Goal: Information Seeking & Learning: Learn about a topic

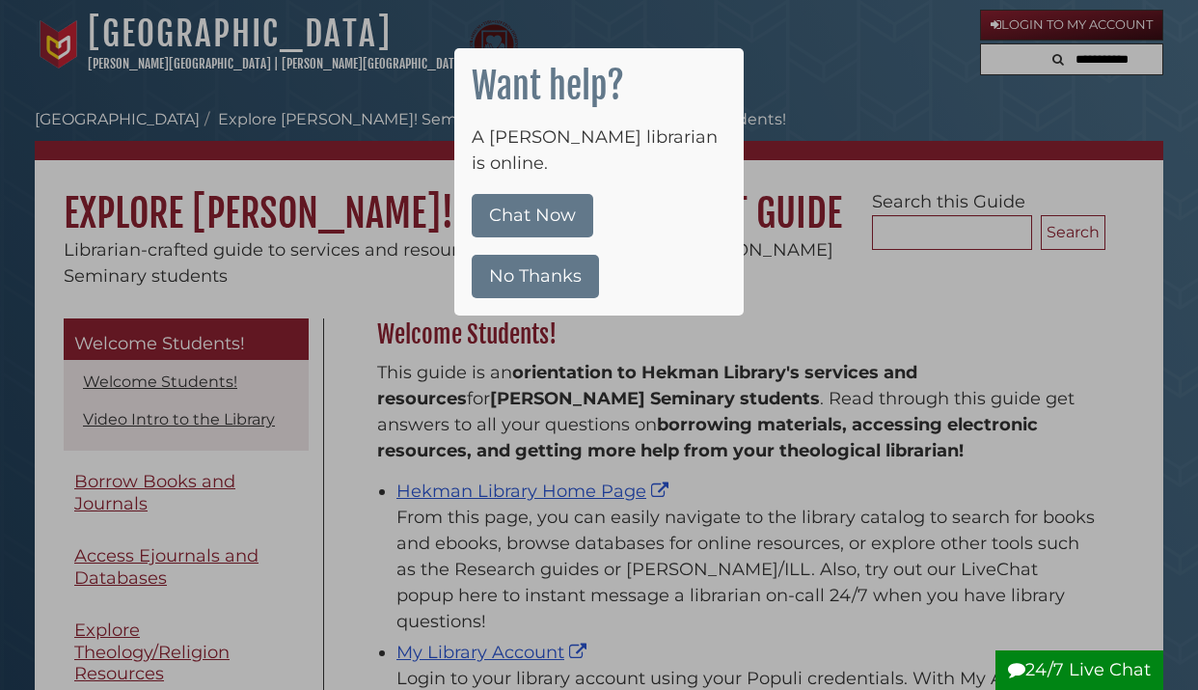
scroll to position [285, 738]
click at [543, 255] on button "No Thanks" at bounding box center [535, 276] width 127 height 43
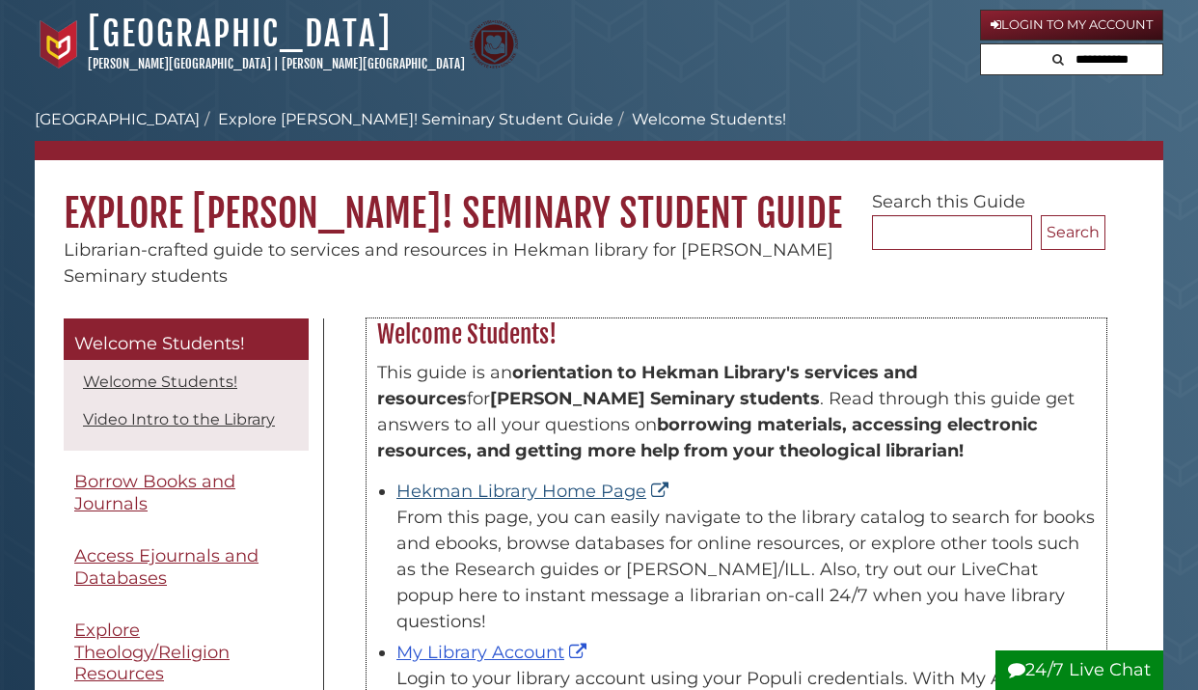
click at [518, 490] on link "Hekman Library Home Page" at bounding box center [534, 490] width 277 height 21
click at [526, 487] on link "Hekman Library Home Page" at bounding box center [534, 490] width 277 height 21
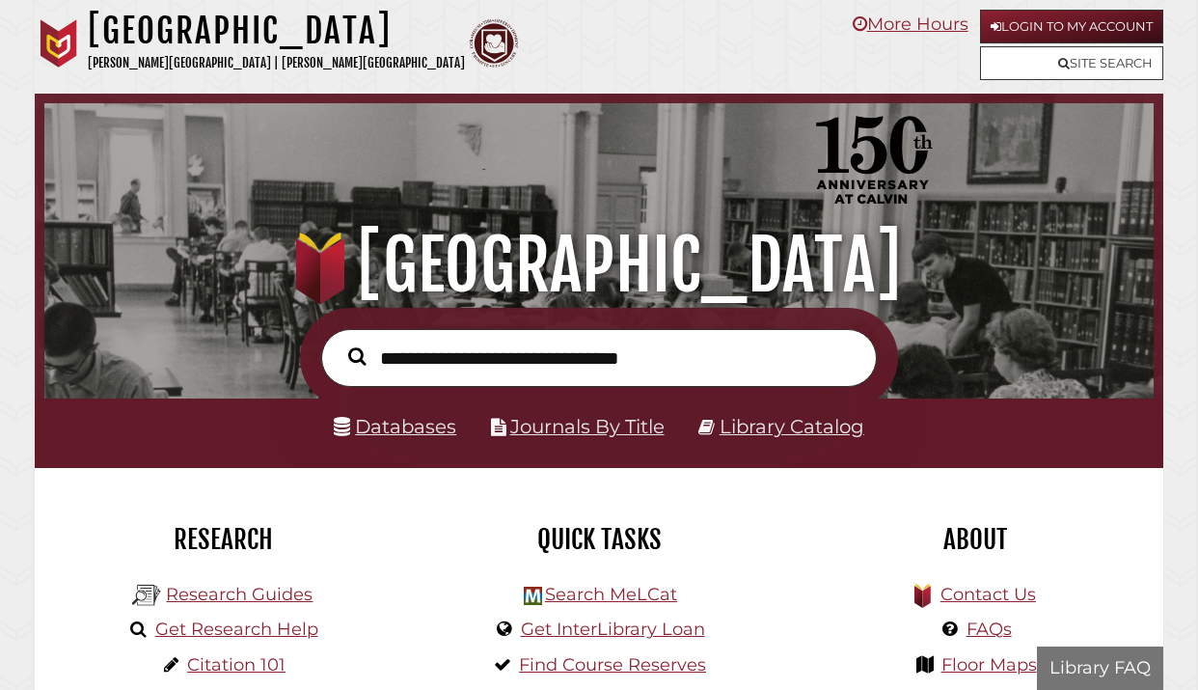
scroll to position [367, 1100]
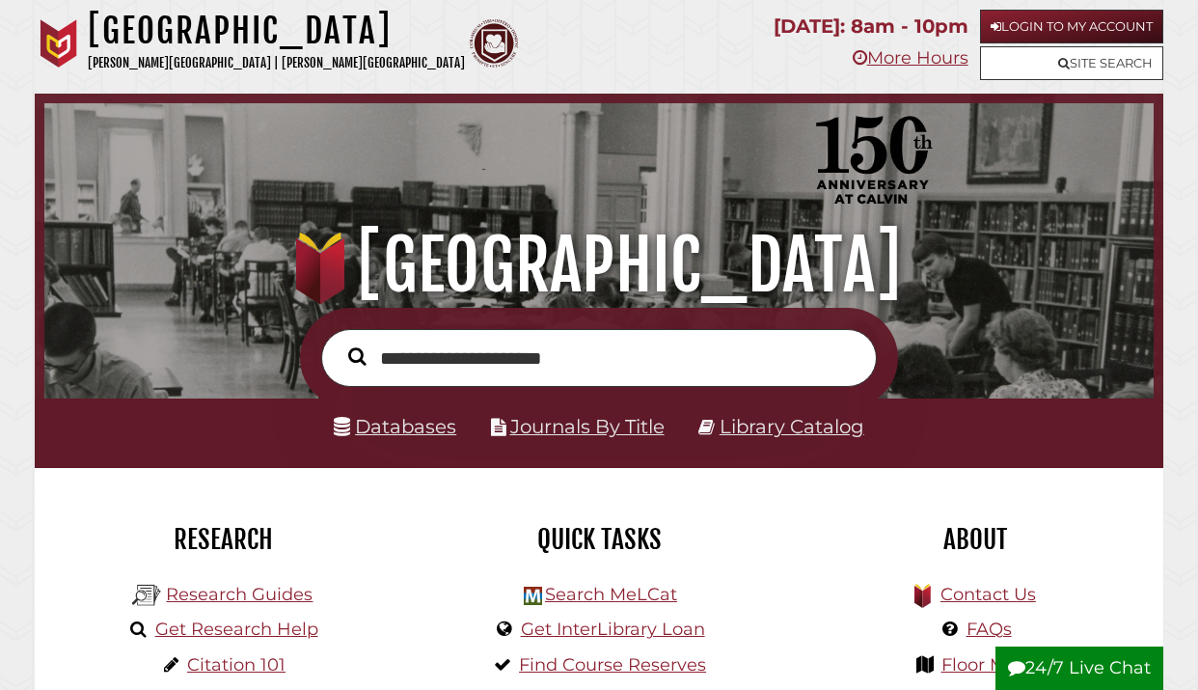
type input "**********"
click at [357, 357] on button "Search" at bounding box center [357, 355] width 37 height 27
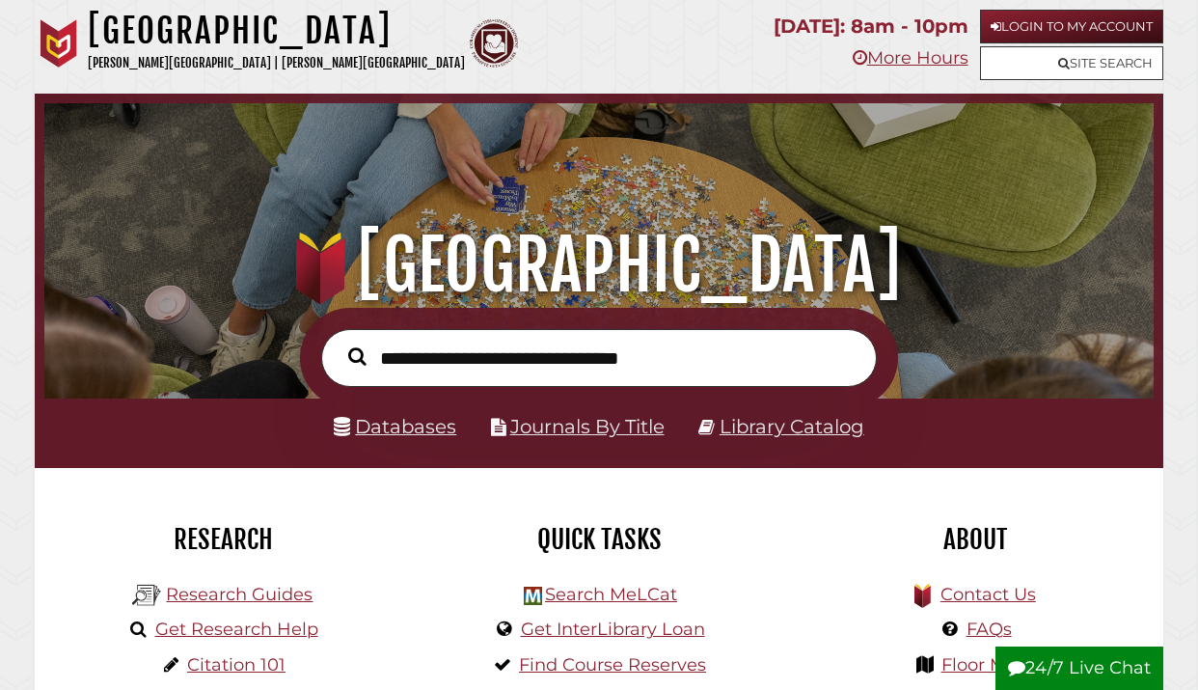
scroll to position [367, 1100]
click at [439, 436] on link "Databases" at bounding box center [395, 426] width 123 height 23
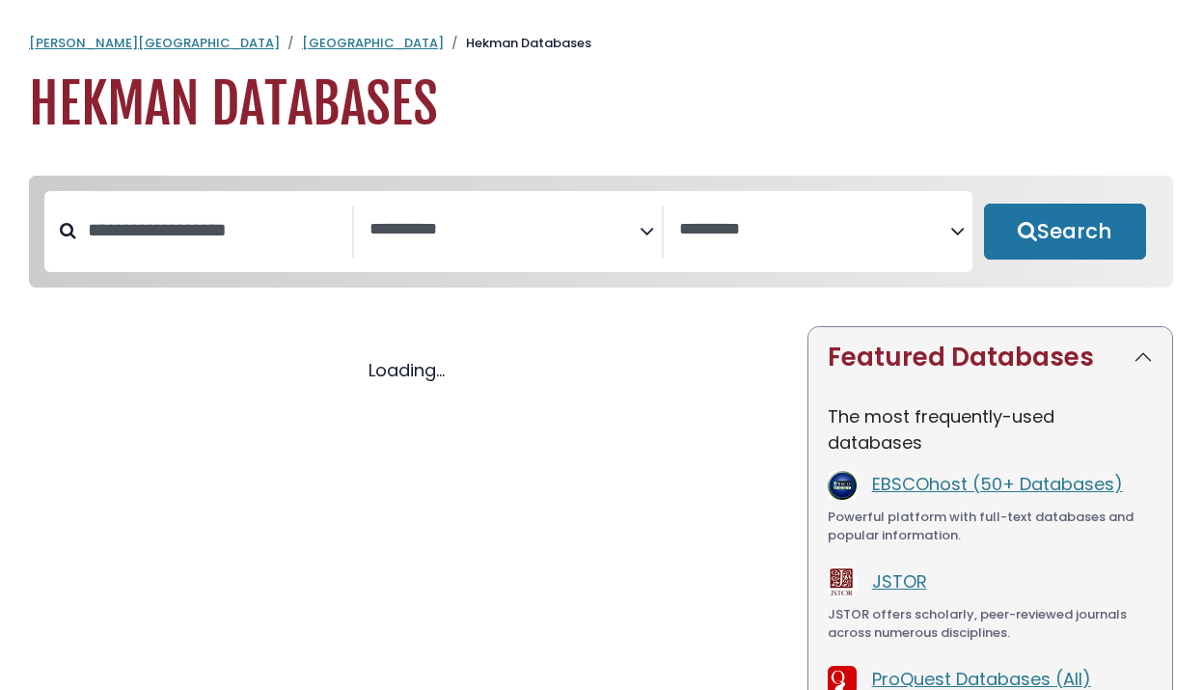
select select "Database Subject Filter"
select select "Database Vendors Filter"
select select "Database Subject Filter"
select select "Database Vendors Filter"
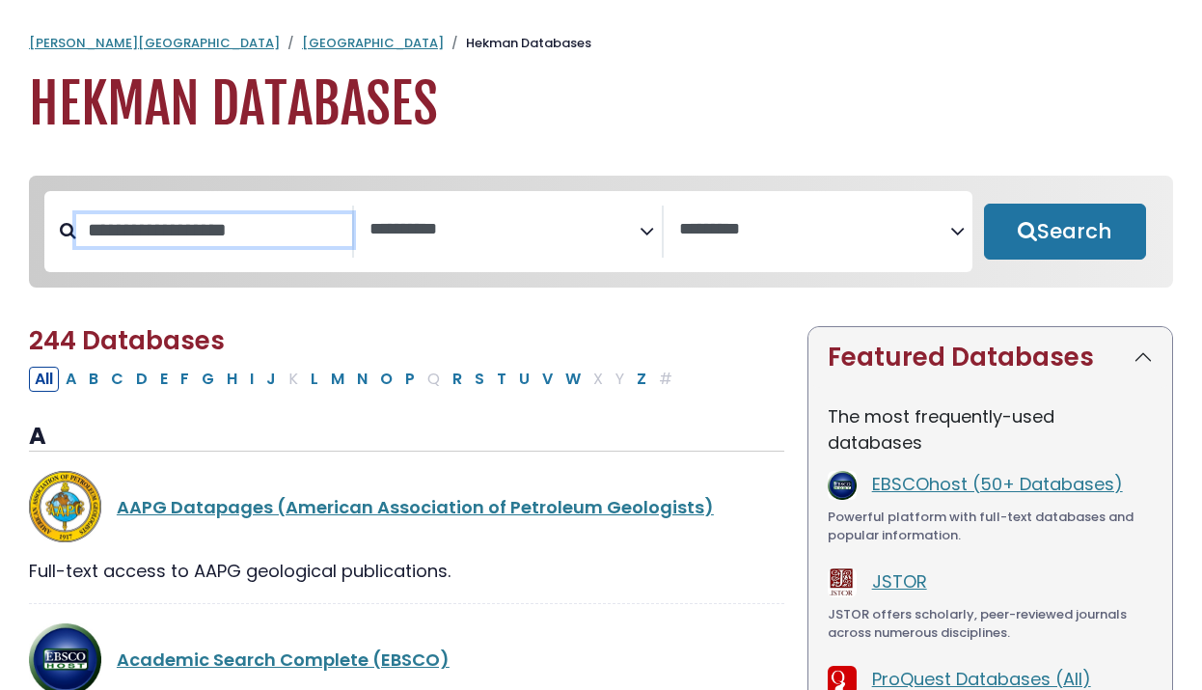
click at [236, 236] on input "Search database by title or keyword" at bounding box center [214, 230] width 276 height 32
type input "****"
click at [1064, 232] on button "Search" at bounding box center [1065, 232] width 162 height 56
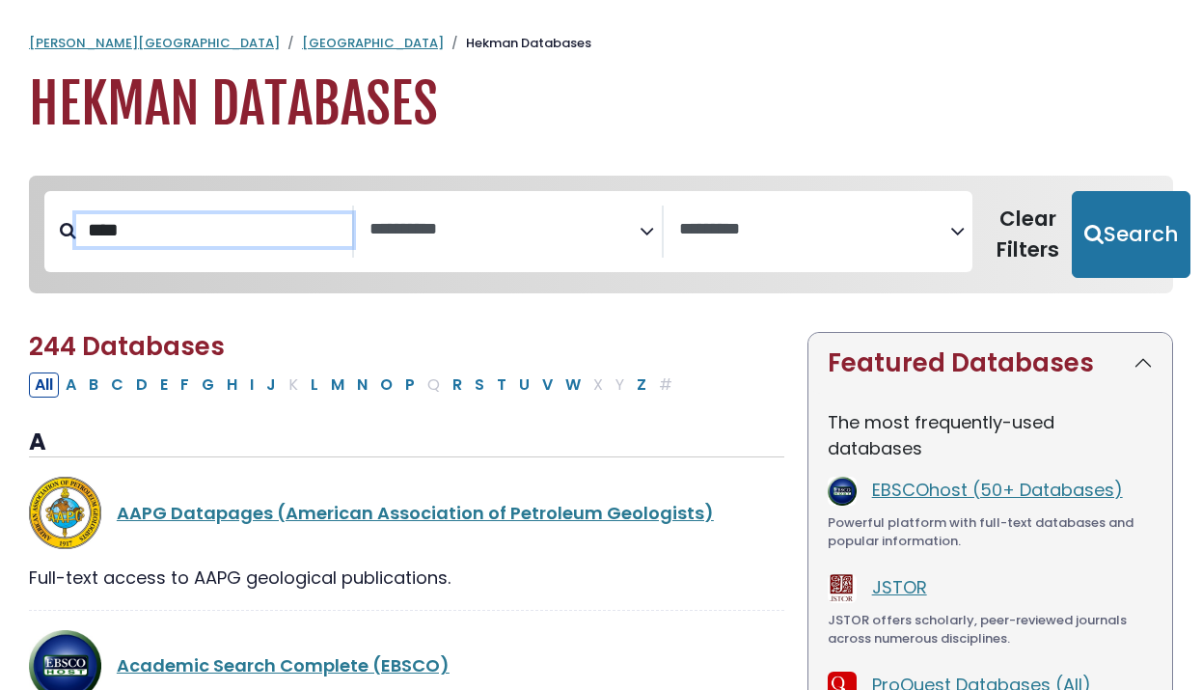
select select "Database Subject Filter"
select select "Database Vendors Filter"
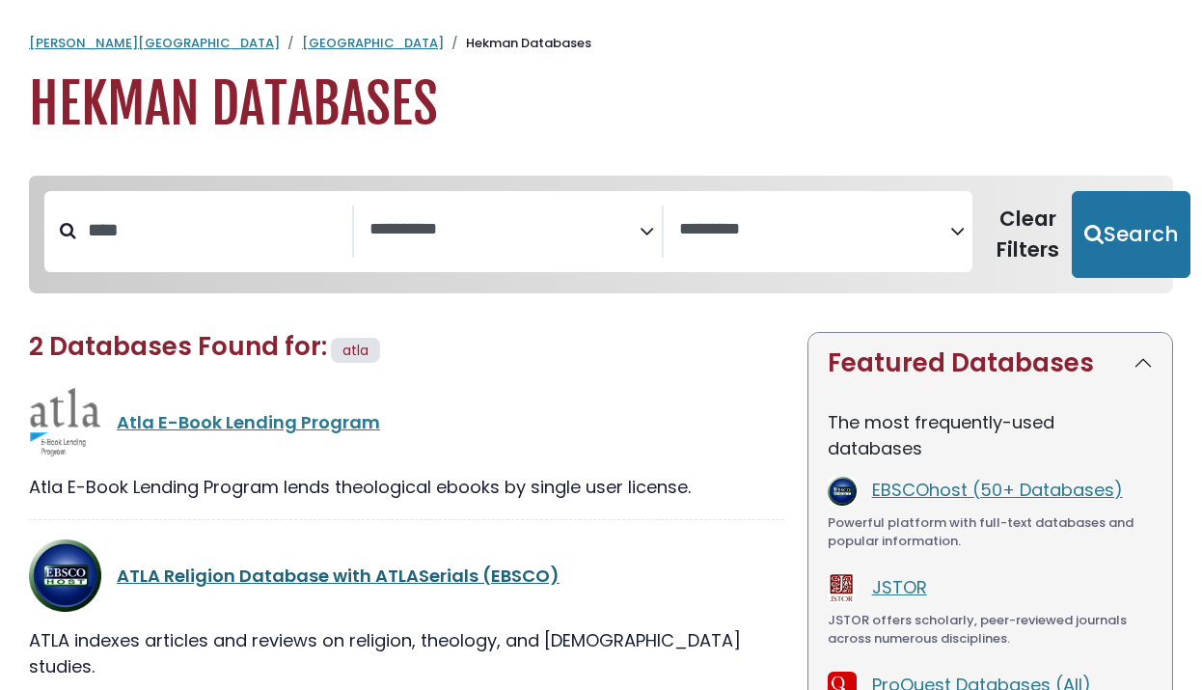
click at [344, 570] on link "ATLA Religion Database with ATLASerials (EBSCO)" at bounding box center [338, 575] width 443 height 24
